Goal: Information Seeking & Learning: Check status

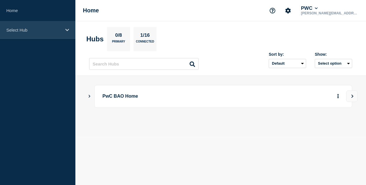
click at [17, 29] on p "Select Hub" at bounding box center [33, 30] width 55 height 5
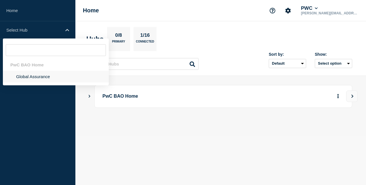
click at [37, 76] on li "Global Assurance" at bounding box center [56, 77] width 106 height 12
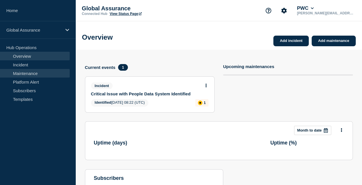
click at [46, 72] on link "Maintenance" at bounding box center [35, 73] width 70 height 9
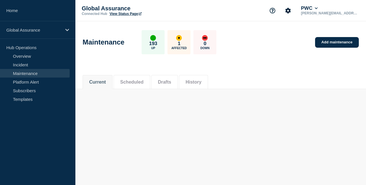
click at [202, 80] on button "History" at bounding box center [194, 82] width 16 height 5
click at [121, 102] on input "text" at bounding box center [113, 104] width 61 height 9
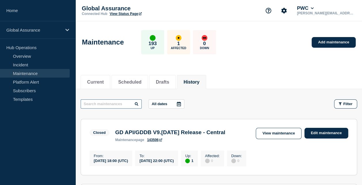
click at [120, 104] on input "text" at bounding box center [111, 104] width 61 height 9
type input "seap"
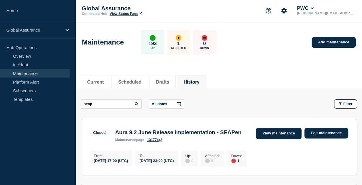
click at [288, 136] on link "View maintenance" at bounding box center [279, 133] width 46 height 11
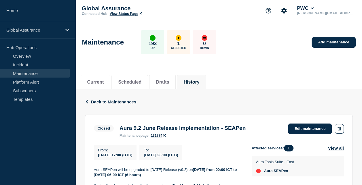
scroll to position [86, 0]
